Goal: Transaction & Acquisition: Obtain resource

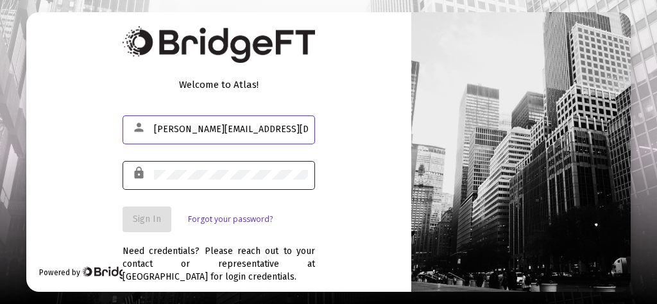
type input "[PERSON_NAME][EMAIL_ADDRESS][DOMAIN_NAME]"
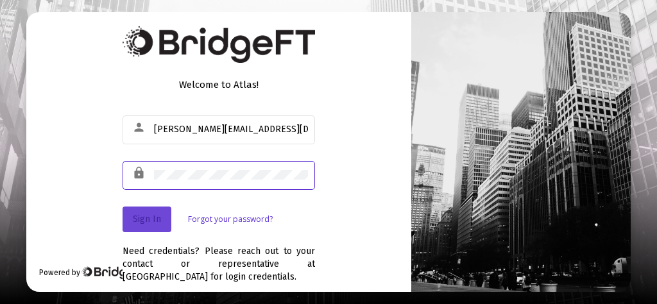
click at [149, 225] on button "Sign In" at bounding box center [147, 220] width 49 height 26
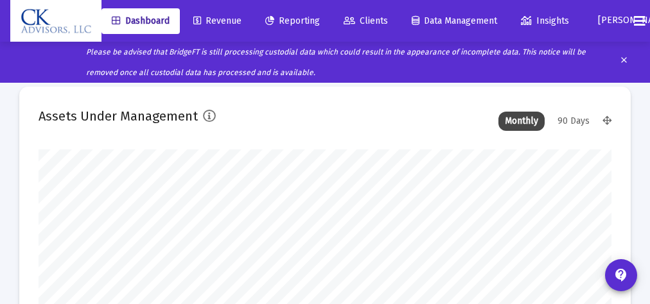
scroll to position [257, 573]
type input "[DATE]"
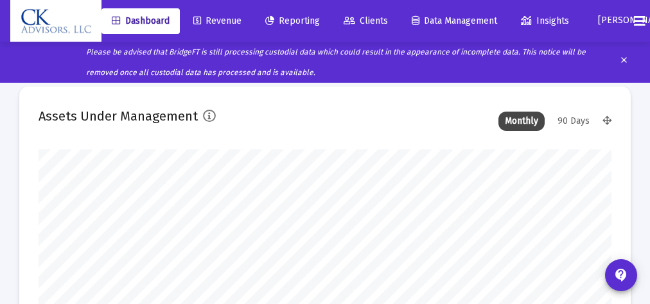
click at [370, 17] on span "Clients" at bounding box center [365, 20] width 44 height 11
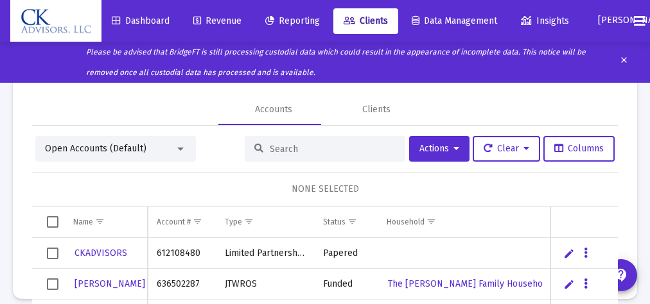
scroll to position [86, 0]
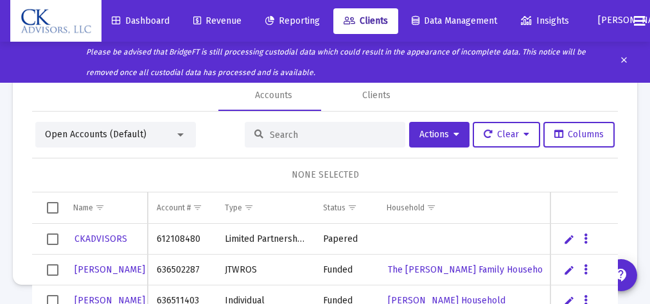
click at [51, 208] on span "Select all" at bounding box center [53, 208] width 12 height 12
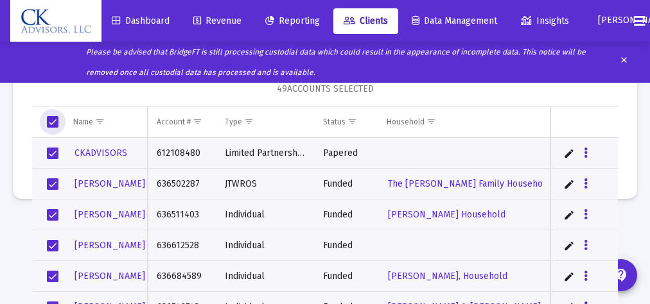
scroll to position [87, 0]
click at [55, 241] on span "Select row" at bounding box center [53, 245] width 12 height 12
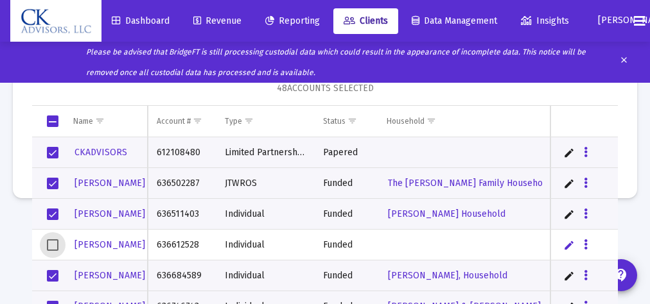
click at [54, 149] on span "Select row" at bounding box center [53, 153] width 12 height 12
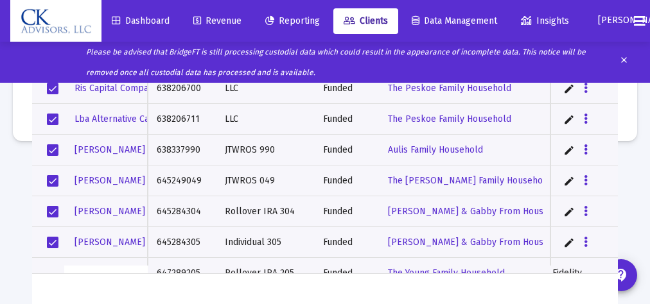
scroll to position [0, 0]
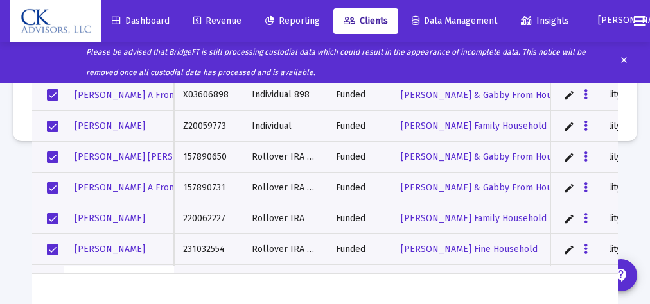
click at [51, 124] on span "Select row" at bounding box center [53, 127] width 12 height 12
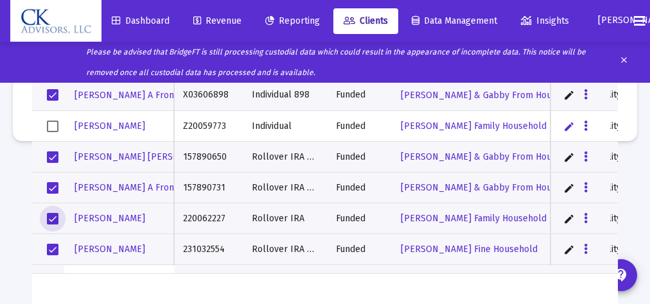
click at [53, 217] on span "Select row" at bounding box center [53, 219] width 12 height 12
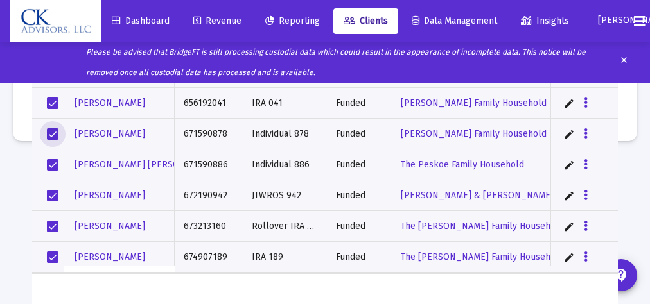
click at [56, 132] on span "Select row" at bounding box center [53, 134] width 12 height 12
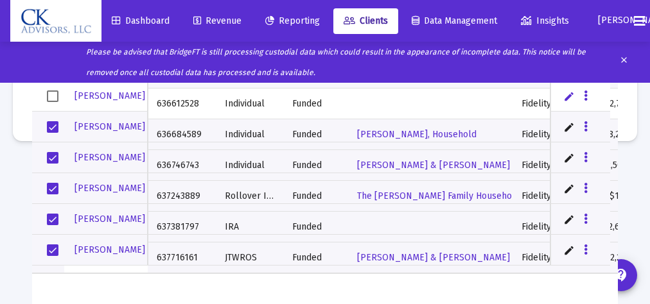
click at [60, 223] on td "Data grid" at bounding box center [48, 219] width 32 height 31
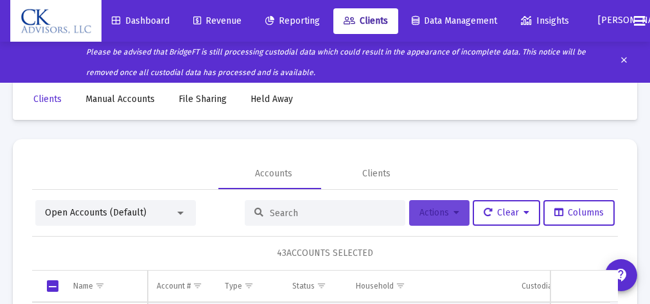
click at [429, 211] on span "Actions" at bounding box center [439, 212] width 40 height 11
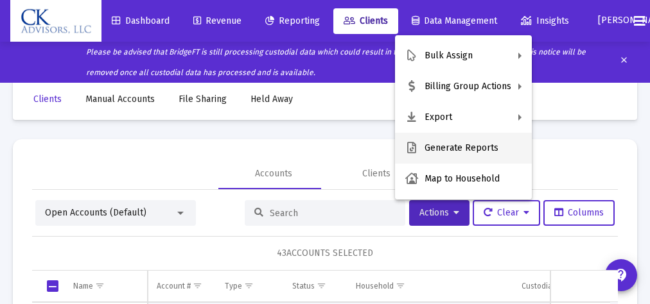
click at [454, 148] on button "Generate Reports" at bounding box center [463, 148] width 137 height 31
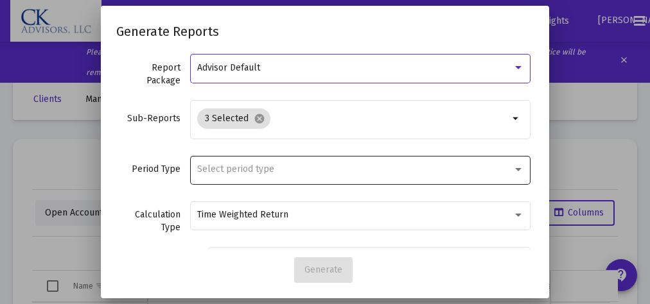
click at [512, 167] on div at bounding box center [518, 169] width 12 height 10
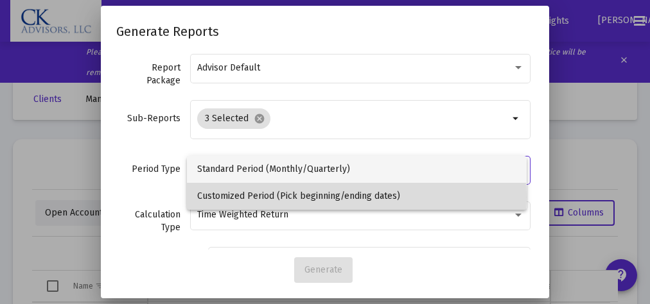
click at [321, 197] on span "Customized Period (Pick beginning/ending dates)" at bounding box center [356, 196] width 319 height 27
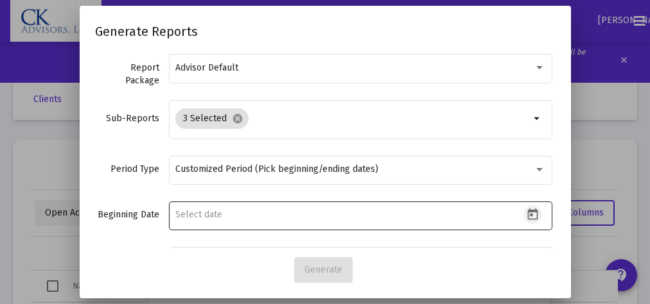
click at [527, 211] on icon "Open calendar" at bounding box center [532, 215] width 10 height 12
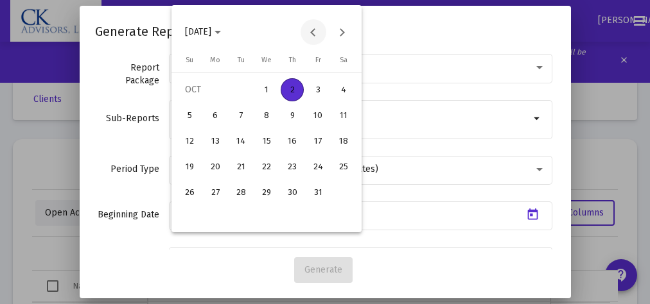
click at [313, 31] on button "Previous month" at bounding box center [313, 32] width 26 height 26
click at [240, 113] on div "1" at bounding box center [240, 115] width 23 height 23
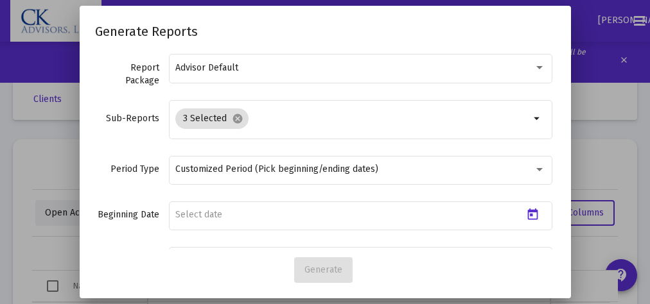
type input "[DATE]"
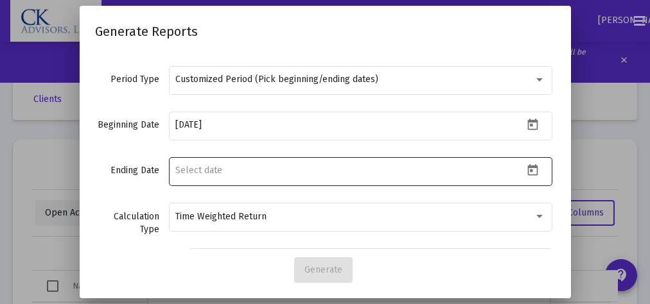
click at [527, 166] on icon "Open calendar" at bounding box center [532, 170] width 10 height 12
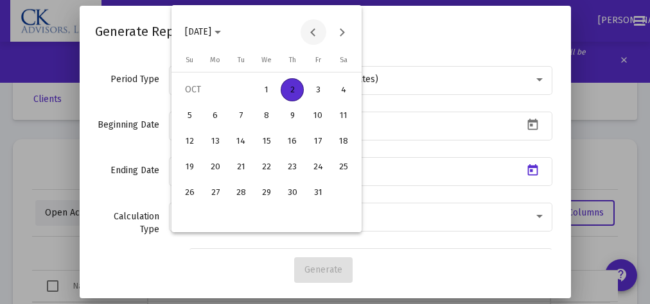
click at [309, 31] on button "Previous month" at bounding box center [313, 32] width 26 height 26
click at [243, 218] on div "30" at bounding box center [240, 218] width 23 height 23
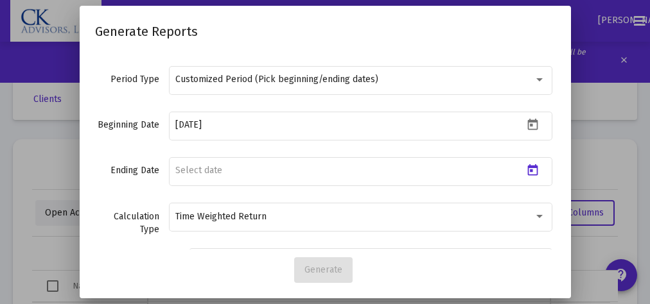
type input "[DATE]"
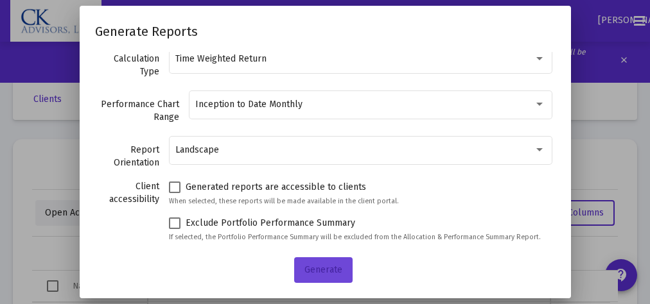
click at [322, 274] on span "Generate" at bounding box center [323, 269] width 38 height 11
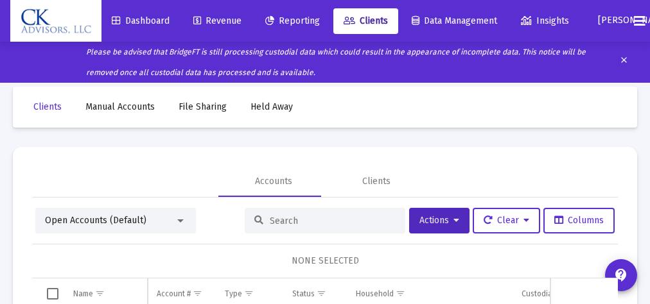
click at [302, 23] on span "Reporting" at bounding box center [292, 20] width 55 height 11
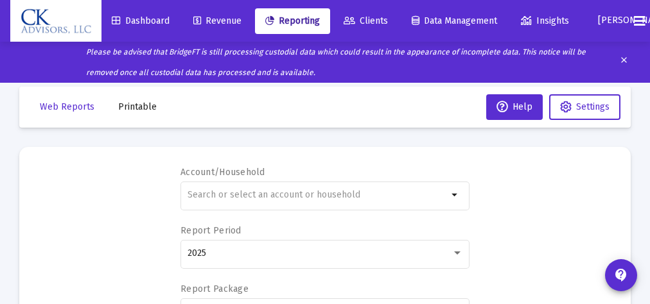
click at [139, 107] on span "Printable" at bounding box center [137, 106] width 39 height 11
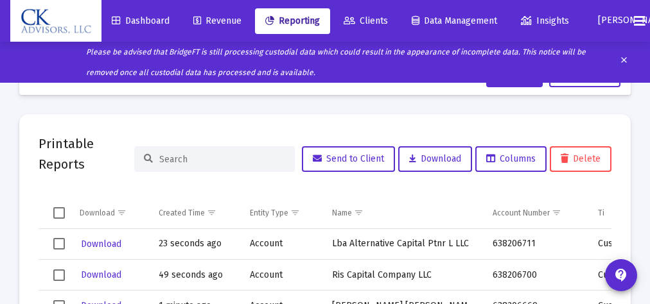
scroll to position [6, 0]
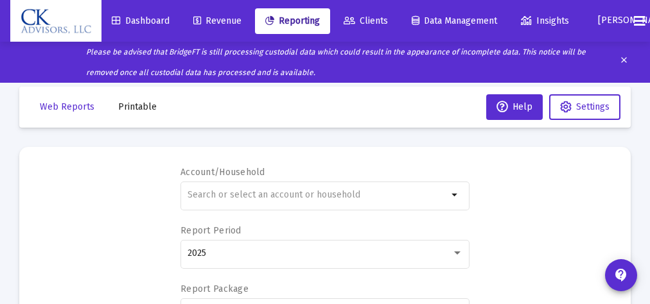
click at [228, 17] on span "Revenue" at bounding box center [217, 20] width 48 height 11
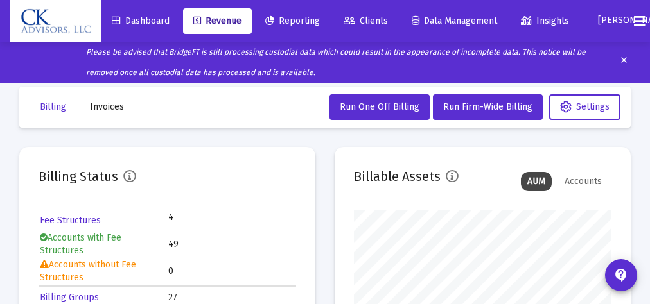
scroll to position [257, 257]
click at [311, 18] on span "Reporting" at bounding box center [292, 20] width 55 height 11
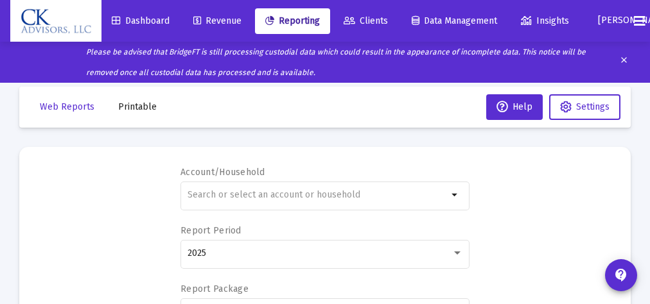
click at [142, 109] on span "Printable" at bounding box center [137, 106] width 39 height 11
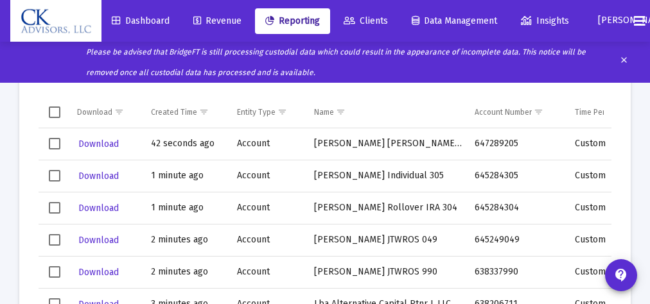
scroll to position [136, 0]
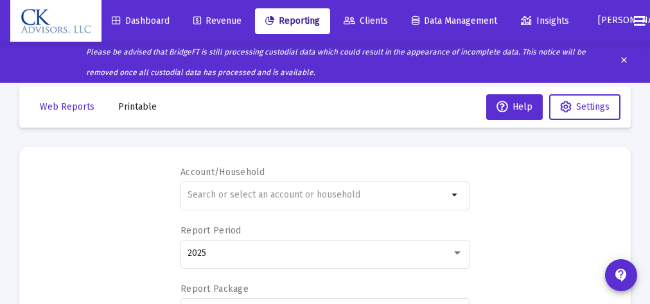
click at [221, 19] on span "Revenue" at bounding box center [217, 20] width 48 height 11
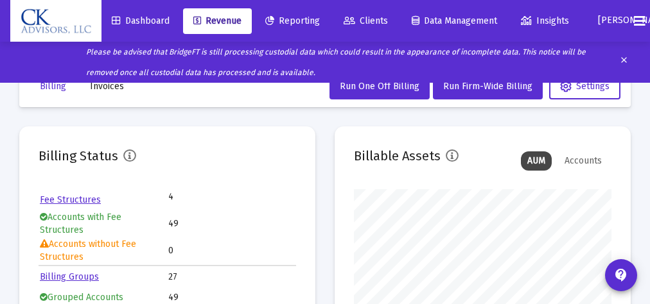
scroll to position [11, 0]
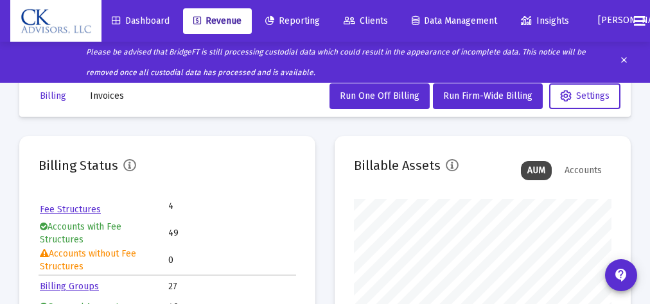
click at [308, 22] on span "Reporting" at bounding box center [292, 20] width 55 height 11
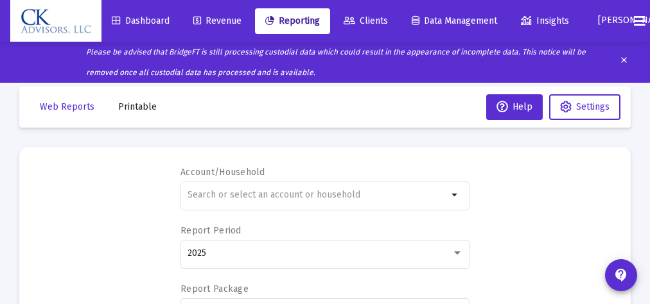
click at [226, 21] on span "Revenue" at bounding box center [217, 20] width 48 height 11
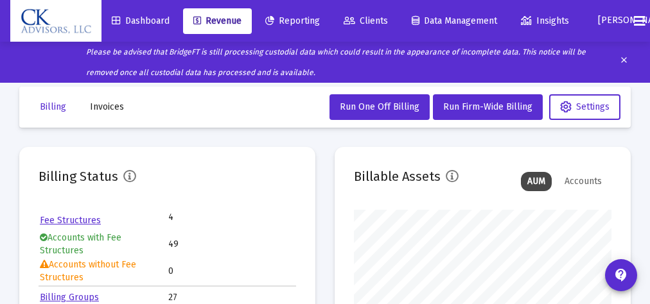
scroll to position [257, 257]
click at [293, 19] on span "Reporting" at bounding box center [292, 20] width 55 height 11
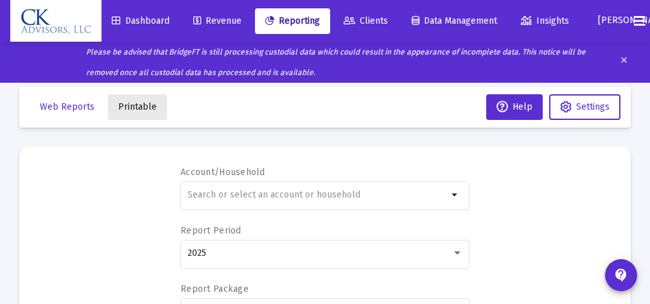
click at [135, 106] on span "Printable" at bounding box center [137, 106] width 39 height 11
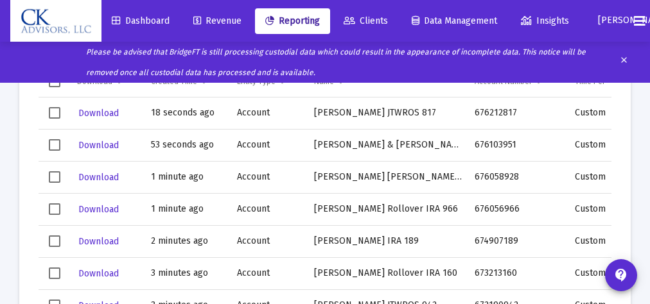
click at [231, 21] on span "Revenue" at bounding box center [217, 20] width 48 height 11
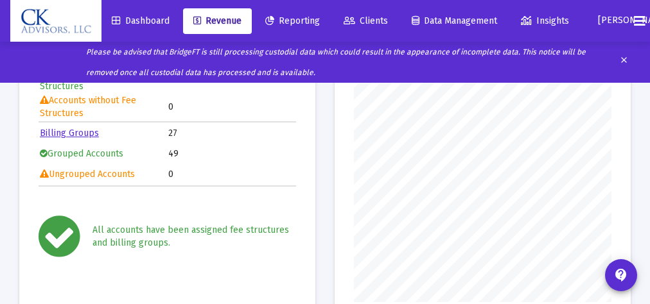
scroll to position [257, 257]
click at [292, 20] on span "Reporting" at bounding box center [292, 20] width 55 height 11
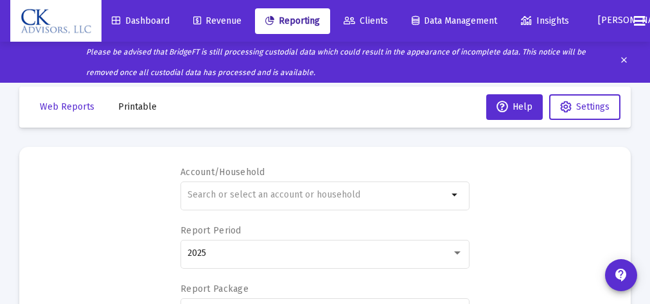
click at [134, 108] on span "Printable" at bounding box center [137, 106] width 39 height 11
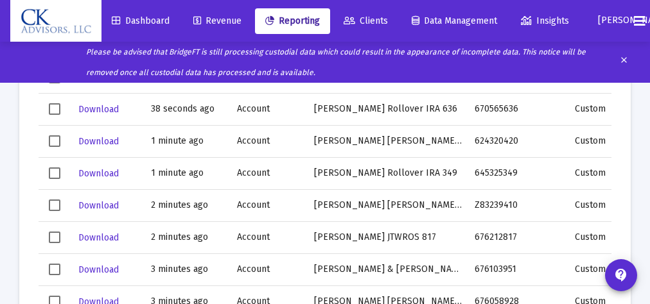
click at [219, 16] on span "Revenue" at bounding box center [217, 20] width 48 height 11
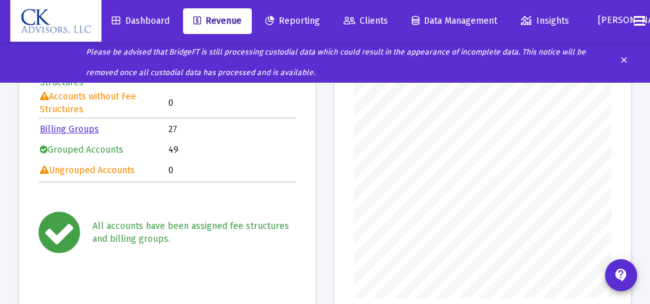
scroll to position [257, 257]
click at [310, 19] on span "Reporting" at bounding box center [292, 20] width 55 height 11
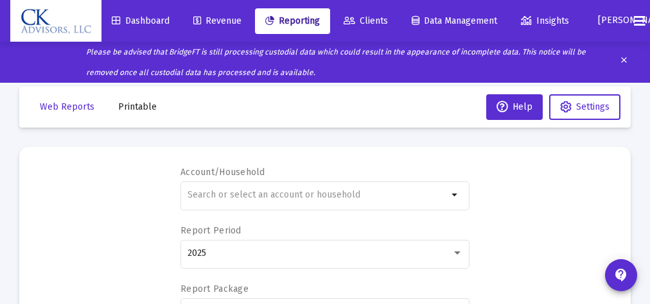
click at [135, 109] on span "Printable" at bounding box center [137, 106] width 39 height 11
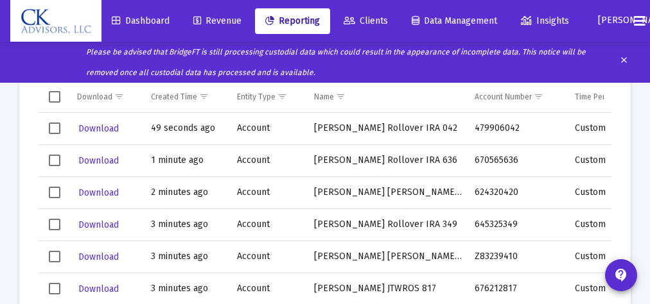
click at [221, 23] on span "Revenue" at bounding box center [217, 20] width 48 height 11
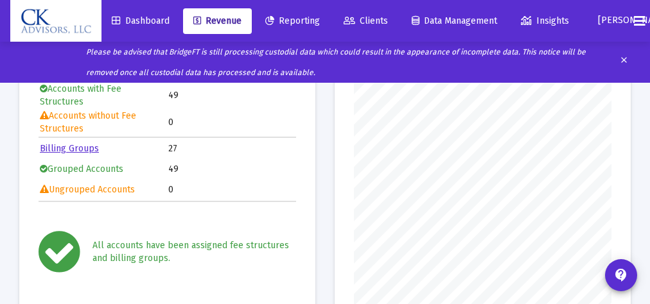
scroll to position [257, 257]
click at [301, 22] on span "Reporting" at bounding box center [292, 20] width 55 height 11
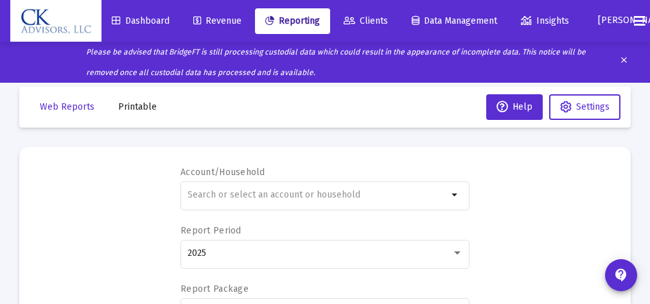
click at [132, 107] on span "Printable" at bounding box center [137, 106] width 39 height 11
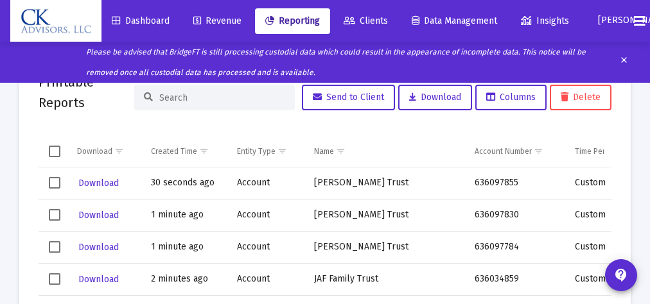
click at [212, 16] on span "Revenue" at bounding box center [217, 20] width 48 height 11
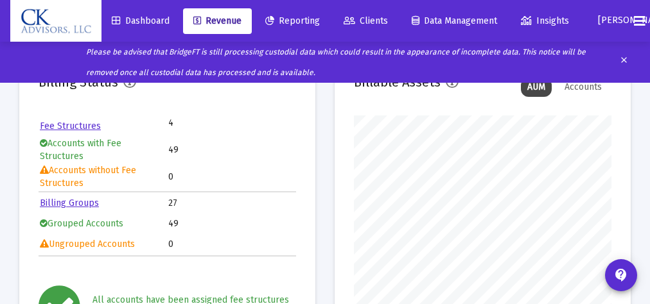
scroll to position [257, 257]
click at [307, 24] on span "Reporting" at bounding box center [292, 20] width 55 height 11
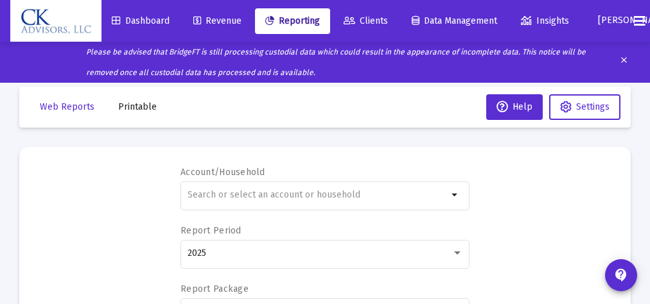
click at [142, 108] on span "Printable" at bounding box center [137, 106] width 39 height 11
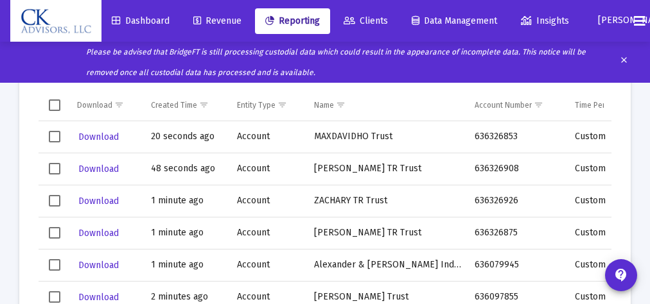
click at [225, 24] on span "Revenue" at bounding box center [217, 20] width 48 height 11
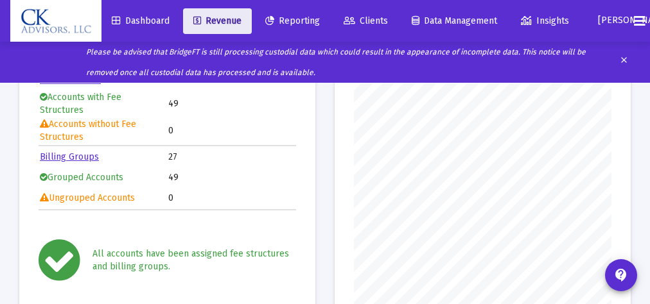
click at [227, 17] on span "Revenue" at bounding box center [217, 20] width 48 height 11
click at [232, 21] on span "Revenue" at bounding box center [217, 20] width 48 height 11
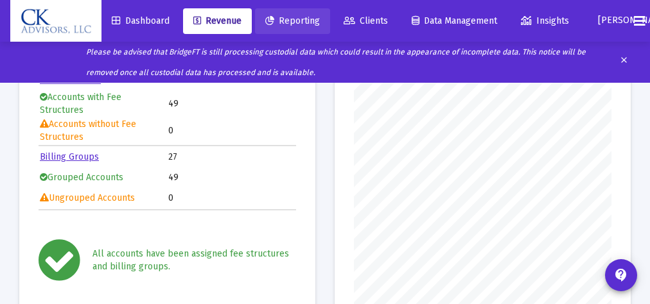
click at [309, 21] on span "Reporting" at bounding box center [292, 20] width 55 height 11
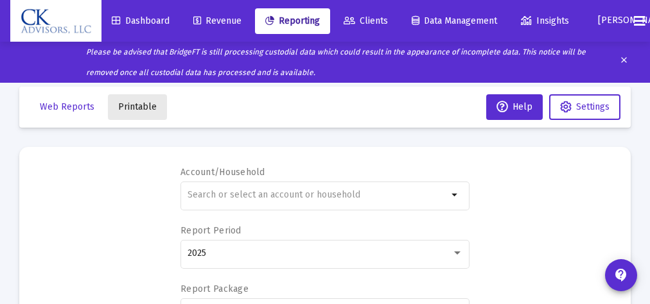
click at [141, 107] on span "Printable" at bounding box center [137, 106] width 39 height 11
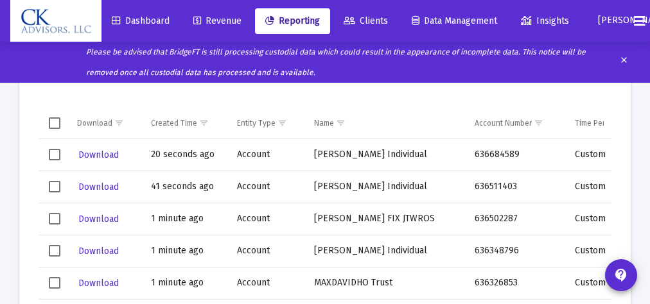
scroll to position [140, 0]
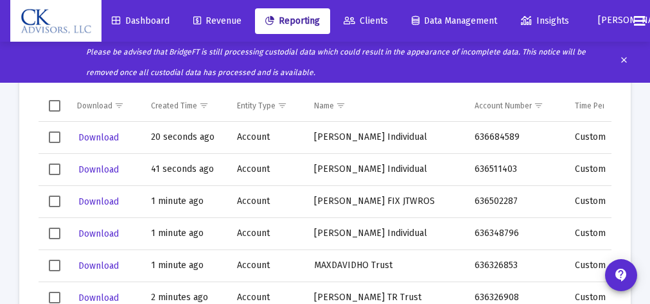
click at [222, 19] on span "Revenue" at bounding box center [217, 20] width 48 height 11
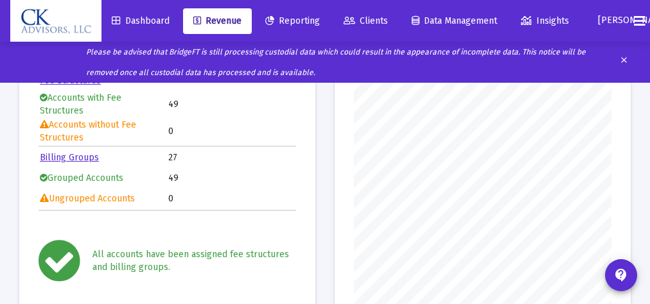
scroll to position [257, 257]
click at [301, 19] on span "Reporting" at bounding box center [292, 20] width 55 height 11
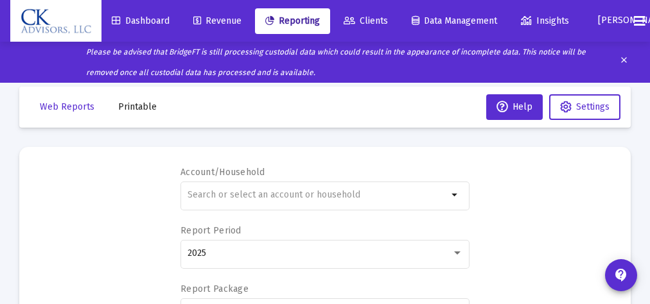
click at [142, 108] on span "Printable" at bounding box center [137, 106] width 39 height 11
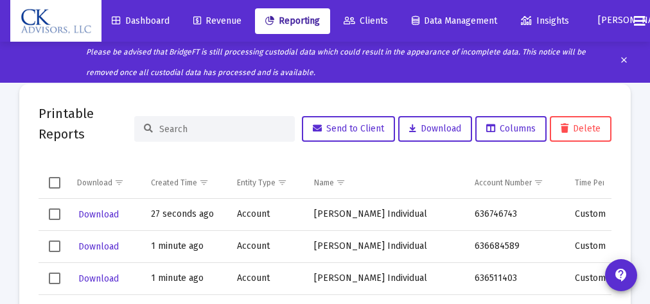
scroll to position [68, 0]
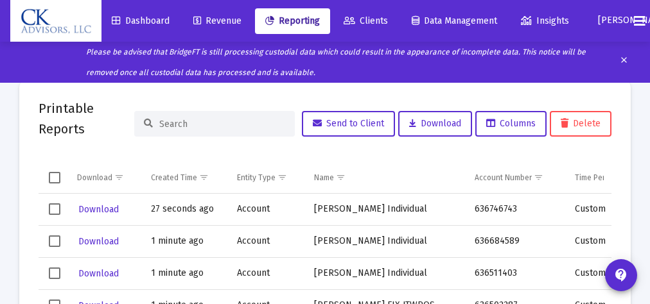
click at [218, 15] on span "Revenue" at bounding box center [217, 20] width 48 height 11
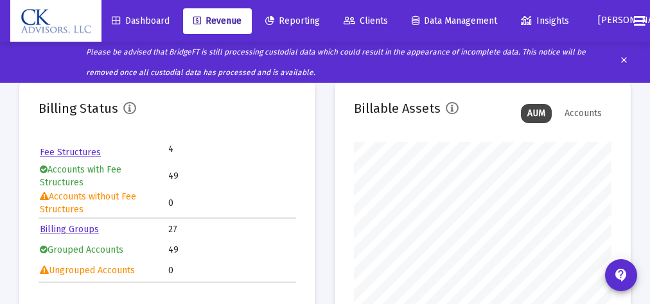
scroll to position [257, 257]
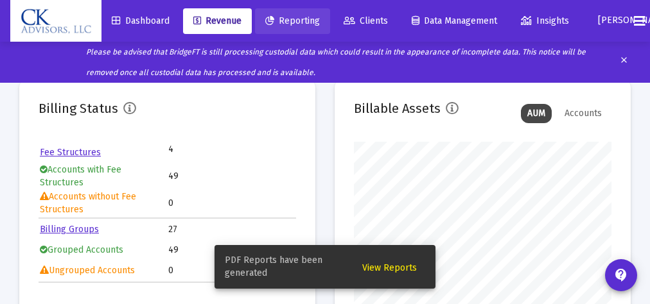
click at [309, 19] on span "Reporting" at bounding box center [292, 20] width 55 height 11
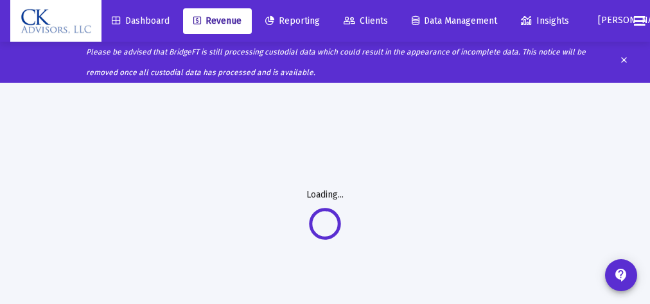
scroll to position [0, 0]
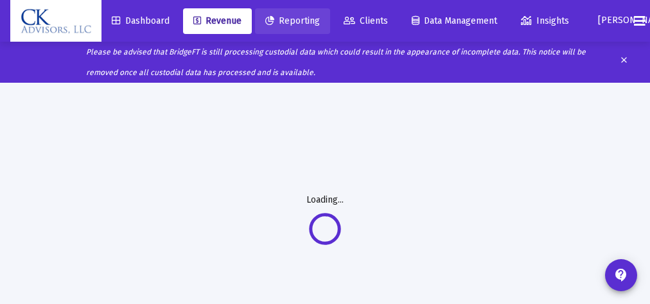
click at [311, 22] on span "Reporting" at bounding box center [292, 20] width 55 height 11
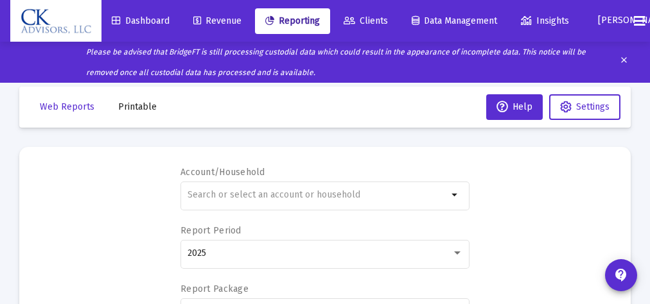
click at [134, 108] on span "Printable" at bounding box center [137, 106] width 39 height 11
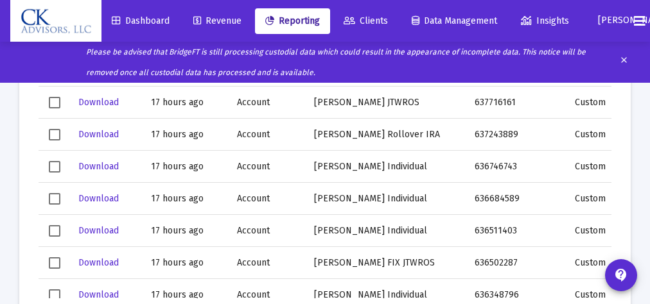
scroll to position [1749, 0]
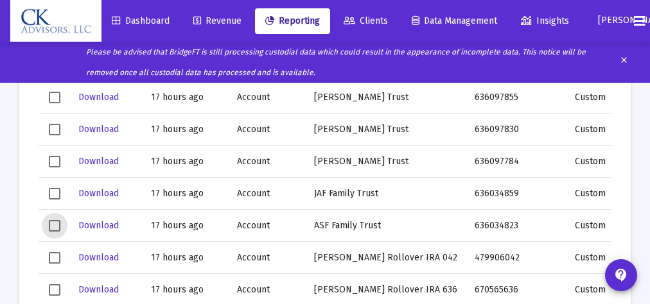
click at [57, 225] on span "Select row" at bounding box center [55, 226] width 12 height 12
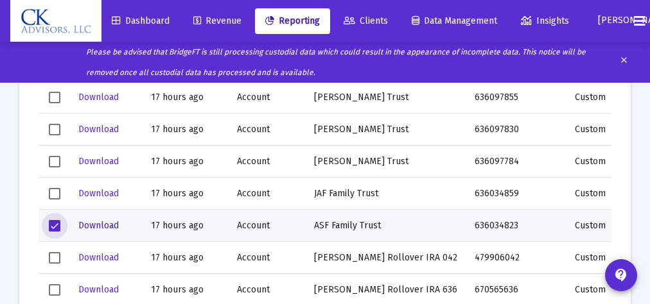
click at [111, 224] on span "Download" at bounding box center [98, 225] width 40 height 11
